Goal: Find contact information: Find contact information

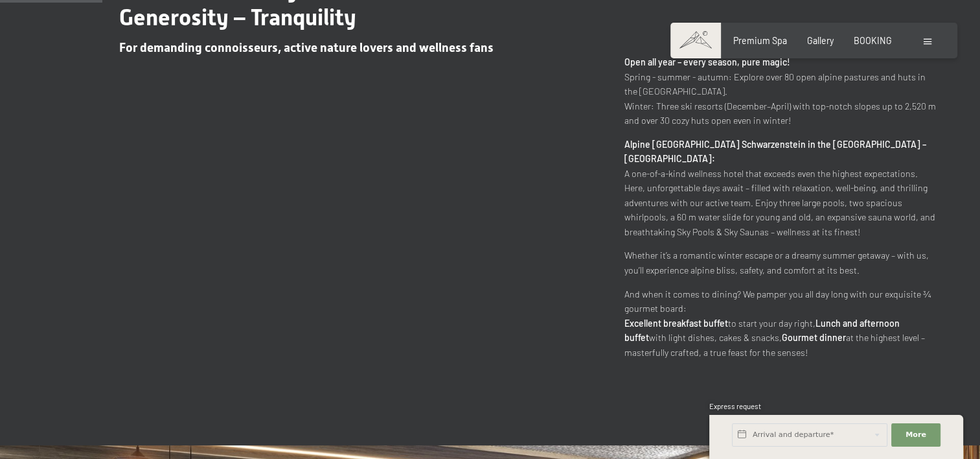
scroll to position [572, 0]
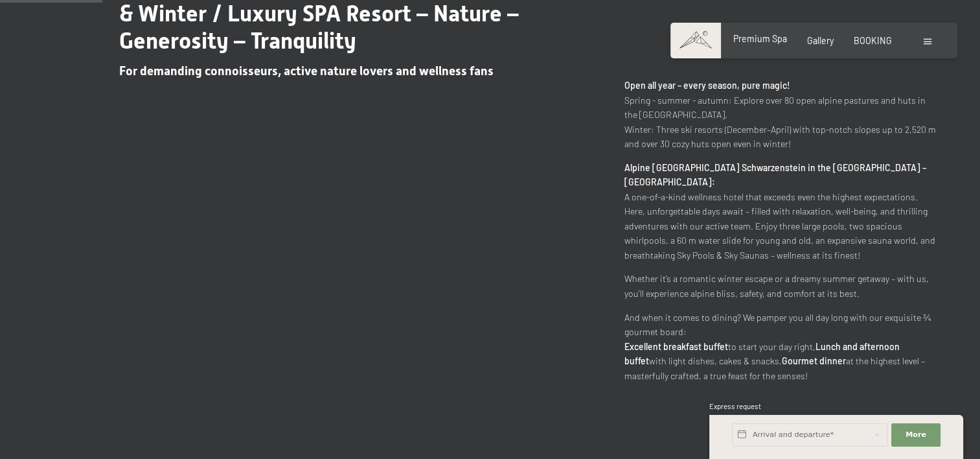
click at [777, 47] on div "Premium Spa Gallery BOOKING" at bounding box center [802, 40] width 219 height 13
click at [775, 41] on span "Premium Spa" at bounding box center [761, 38] width 54 height 11
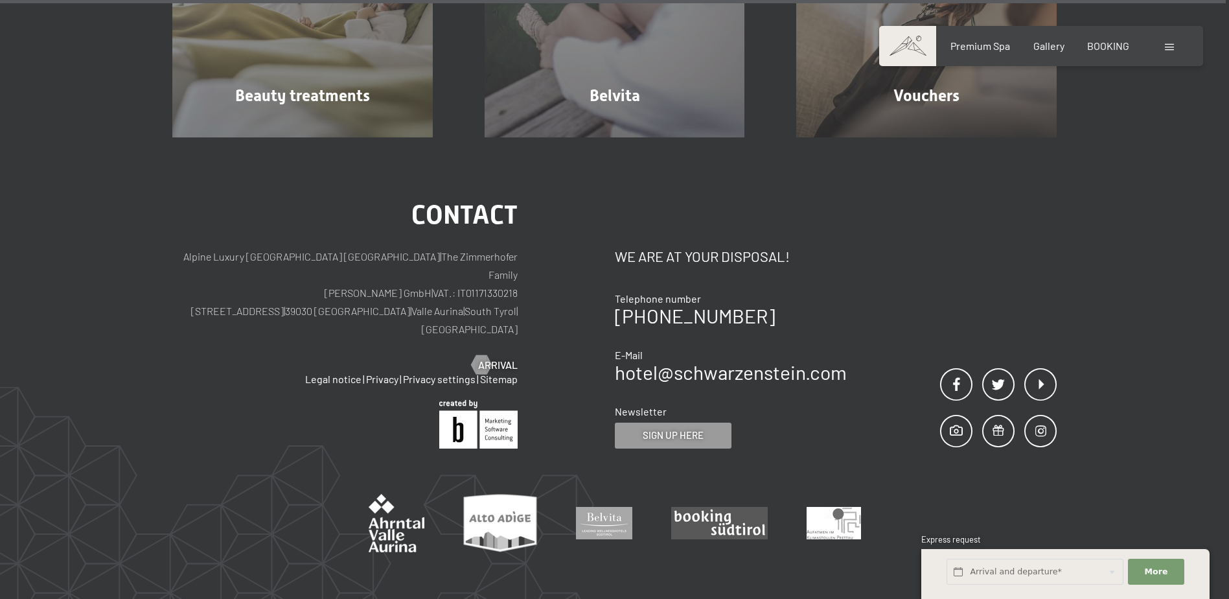
scroll to position [8237, 0]
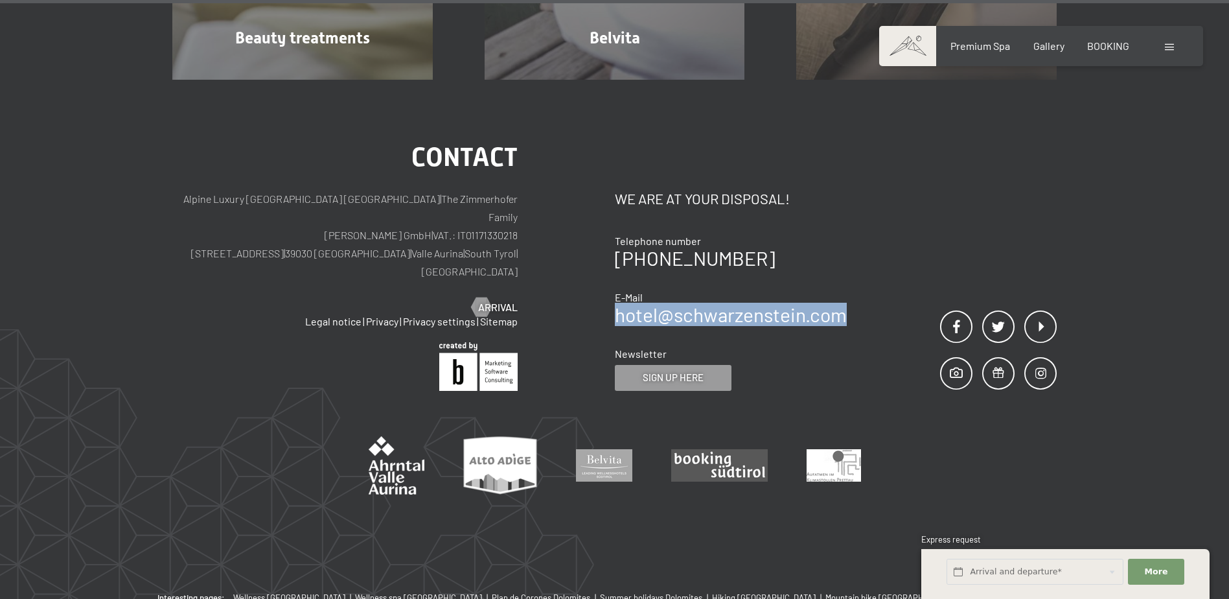
drag, startPoint x: 890, startPoint y: 216, endPoint x: 614, endPoint y: 215, distance: 275.4
click at [615, 215] on div "Contact We are at your disposal! Telephone number [PHONE_NUMBER] E-Mail hotel@ …" at bounding box center [836, 268] width 443 height 246
copy link "hotel@ no-spam. schwarzenstein. no-spam. com"
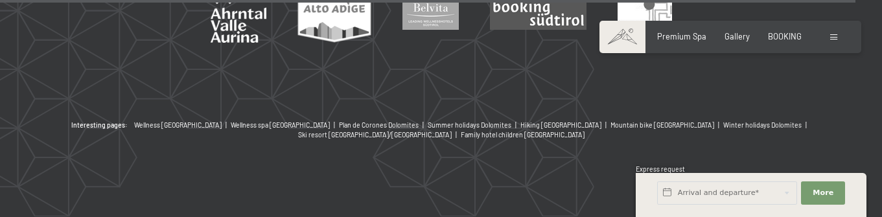
scroll to position [6184, 0]
